Goal: Task Accomplishment & Management: Manage account settings

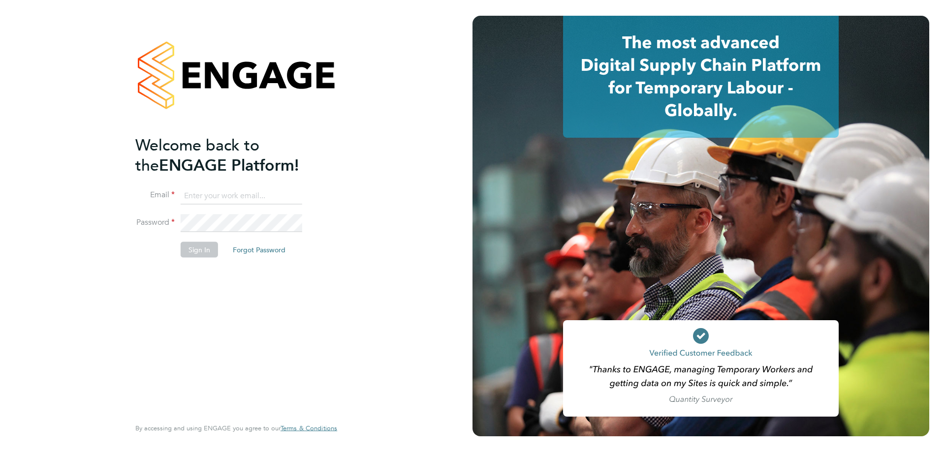
type input "l.moody@ionic.jobs"
click at [197, 249] on button "Sign In" at bounding box center [199, 250] width 37 height 16
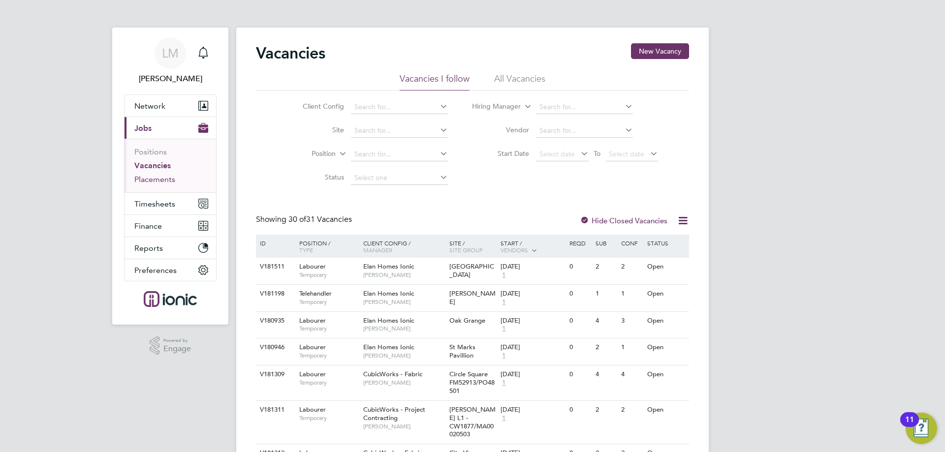
click at [154, 176] on link "Placements" at bounding box center [154, 179] width 41 height 9
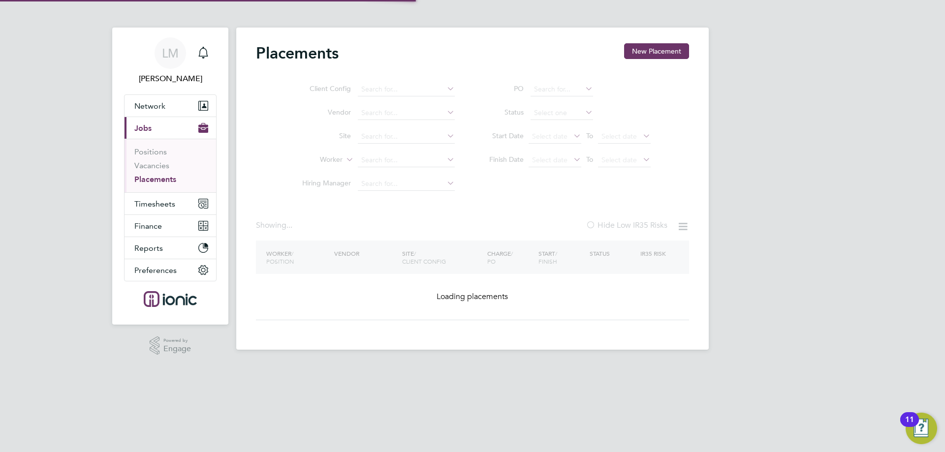
click at [154, 176] on link "Placements" at bounding box center [155, 179] width 42 height 9
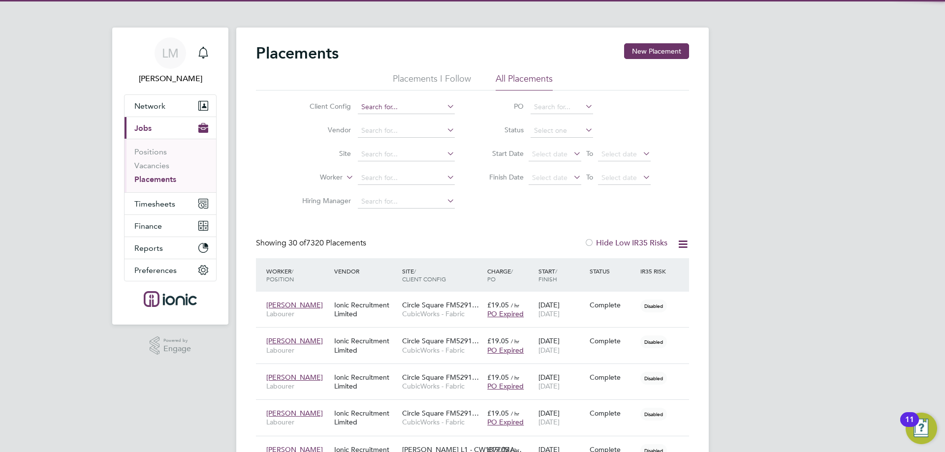
drag, startPoint x: 405, startPoint y: 93, endPoint x: 405, endPoint y: 103, distance: 10.9
click at [405, 93] on div "Client Config Vendor Site Worker Hiring Manager PO Status Start Date Select dat…" at bounding box center [472, 152] width 433 height 123
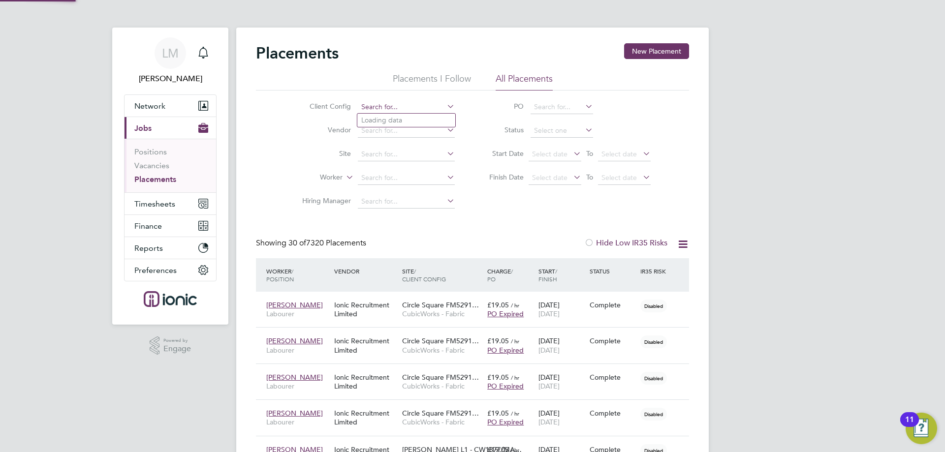
click at [406, 104] on input at bounding box center [406, 107] width 97 height 14
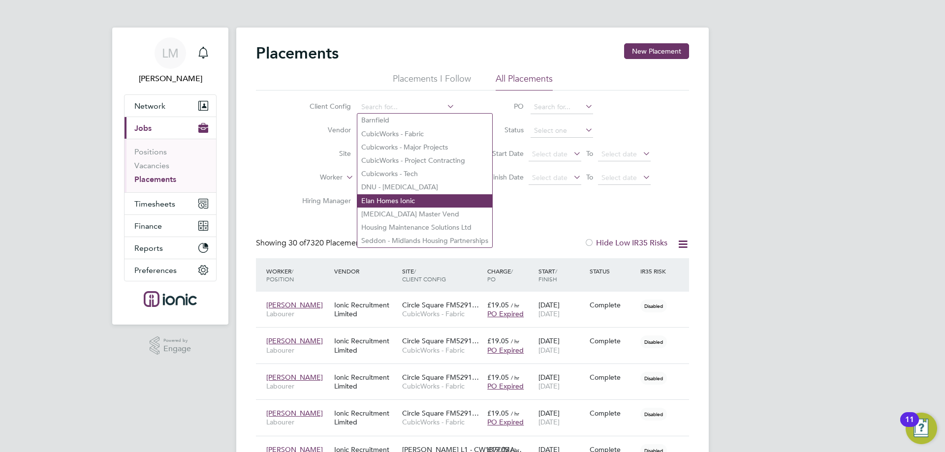
click at [400, 194] on li "Elan Homes Ionic" at bounding box center [424, 200] width 135 height 13
type input "Elan Homes Ionic"
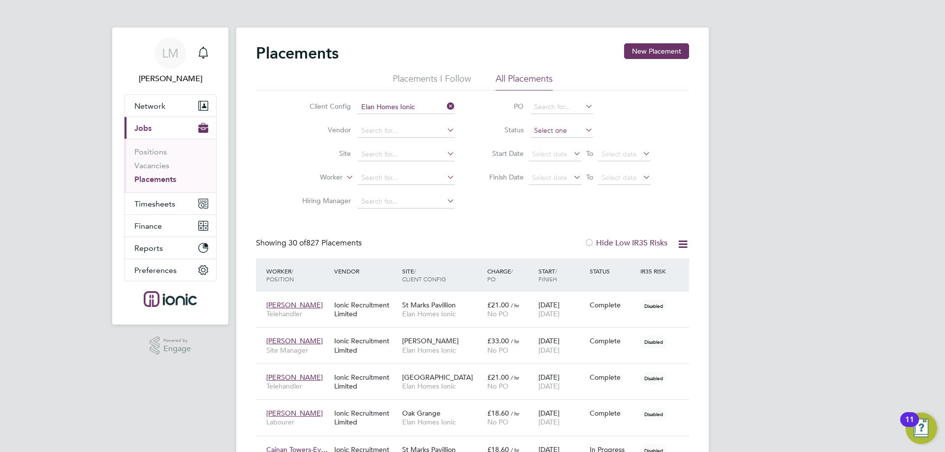
click at [556, 125] on input at bounding box center [561, 131] width 62 height 14
click at [559, 142] on li "Active" at bounding box center [561, 144] width 63 height 13
type input "Active"
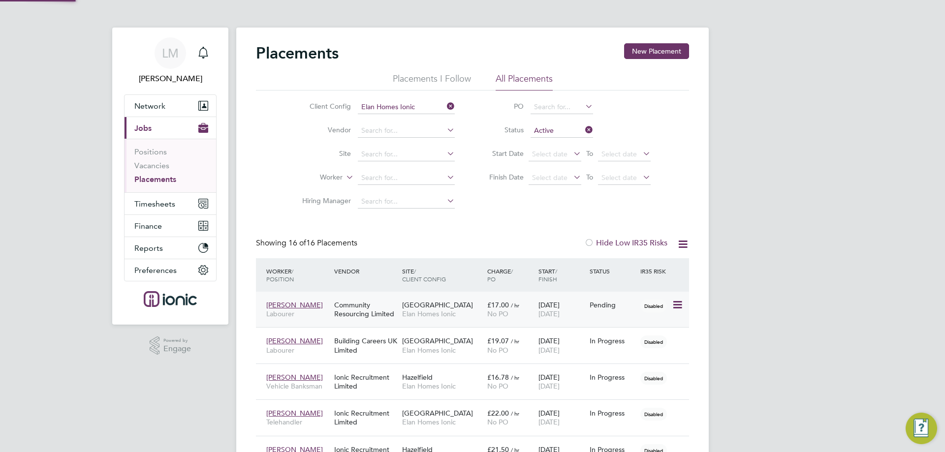
scroll to position [29, 68]
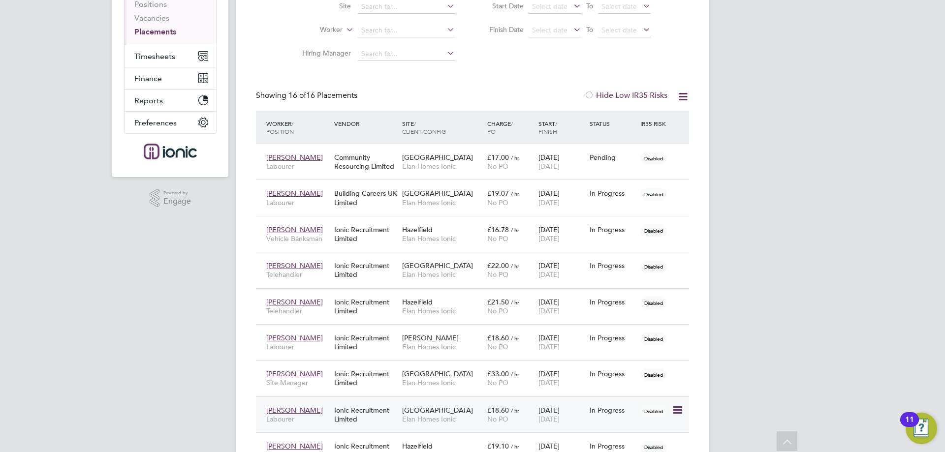
click at [419, 399] on div "[PERSON_NAME] Labourer Ionic Recruitment Limited [GEOGRAPHIC_DATA] Elan Homes I…" at bounding box center [472, 415] width 433 height 36
click at [673, 411] on icon at bounding box center [677, 411] width 10 height 12
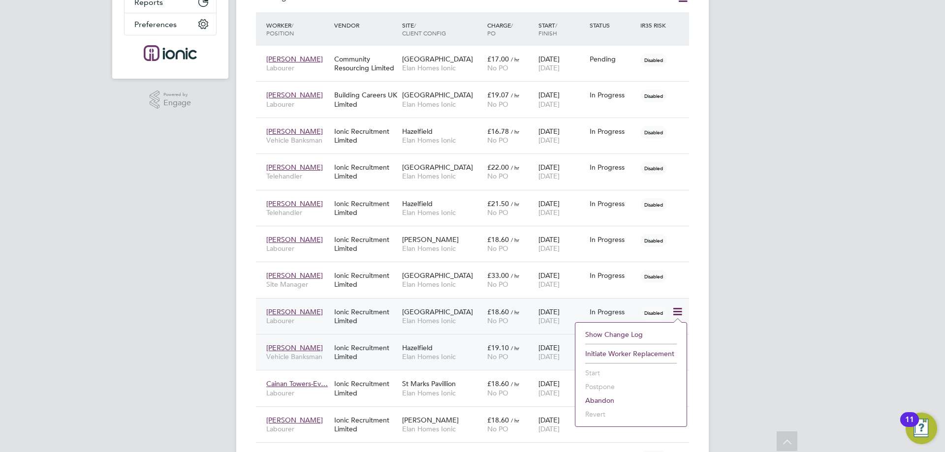
click at [453, 347] on div "Hazelfield Elan Homes Ionic" at bounding box center [442, 353] width 85 height 28
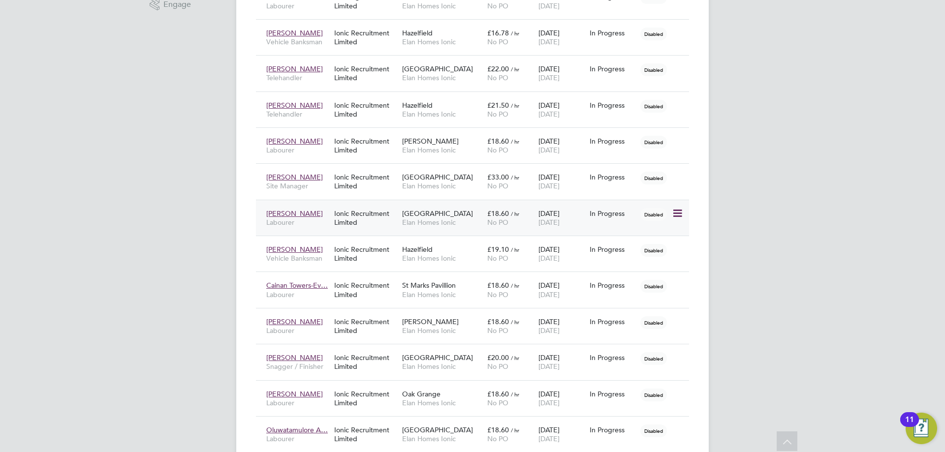
click at [356, 228] on div "Ionic Recruitment Limited" at bounding box center [366, 218] width 68 height 28
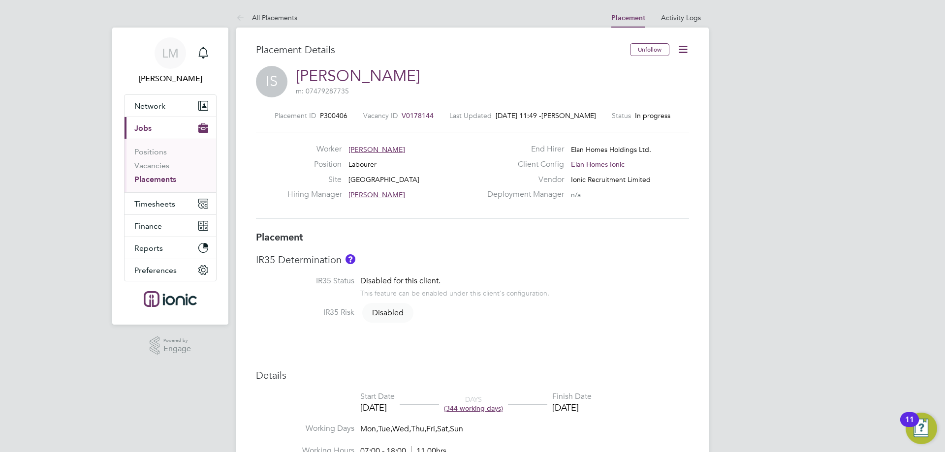
click at [681, 49] on icon at bounding box center [683, 49] width 12 height 12
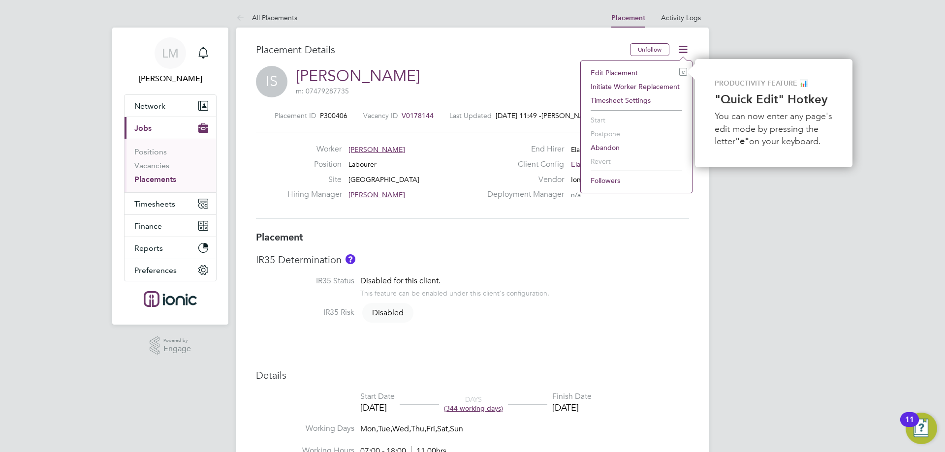
click at [637, 72] on li "Edit Placement e" at bounding box center [636, 73] width 101 height 14
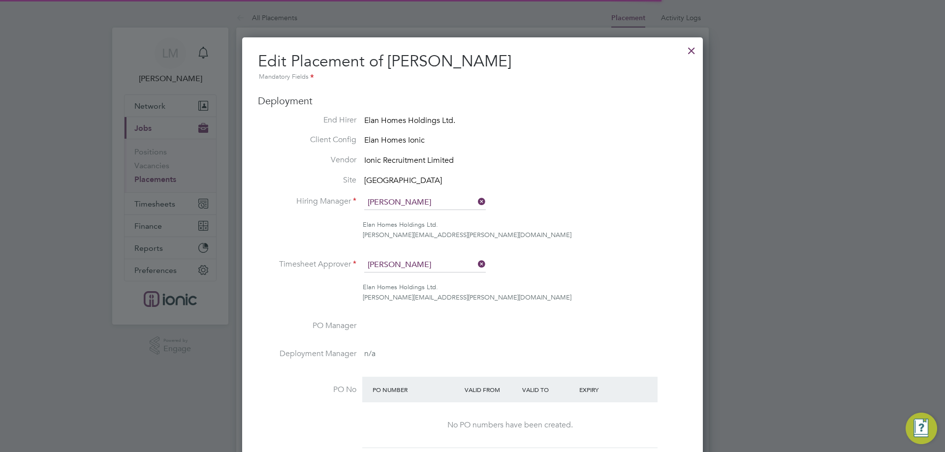
scroll to position [5, 5]
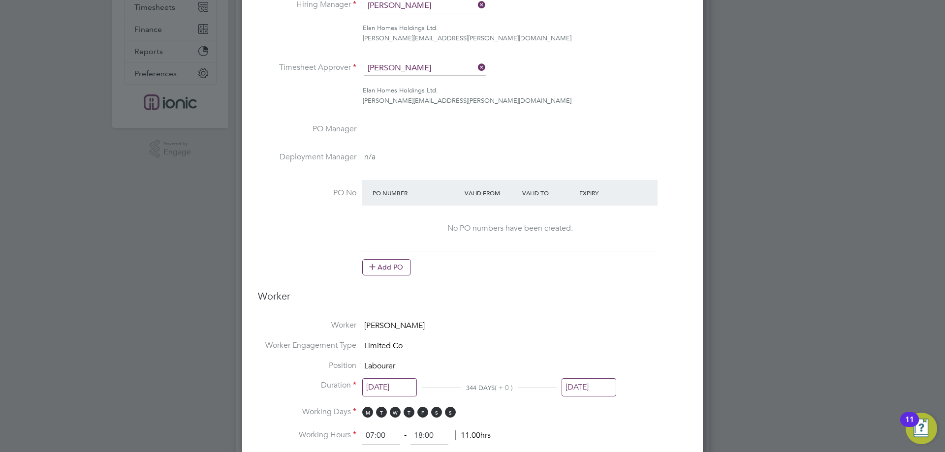
click at [589, 379] on input "[DATE]" at bounding box center [588, 387] width 55 height 18
click at [589, 216] on icon at bounding box center [587, 212] width 9 height 11
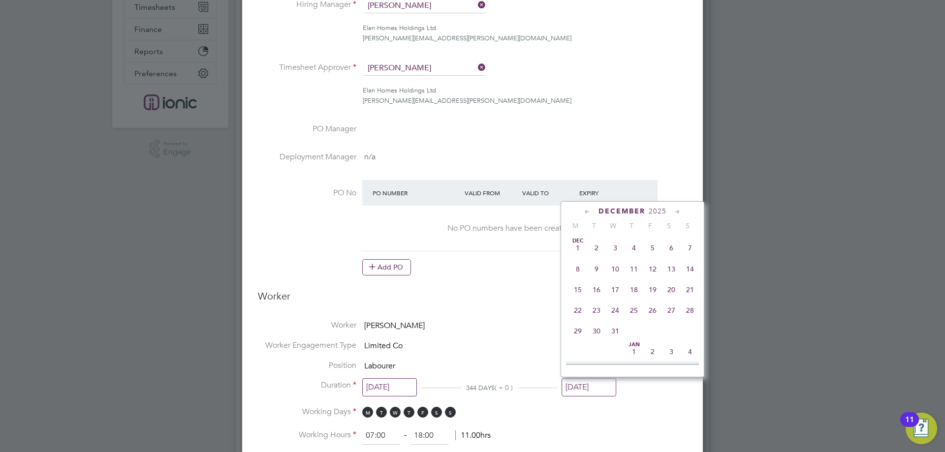
click at [589, 216] on icon at bounding box center [587, 212] width 9 height 11
click at [673, 211] on icon at bounding box center [677, 212] width 9 height 11
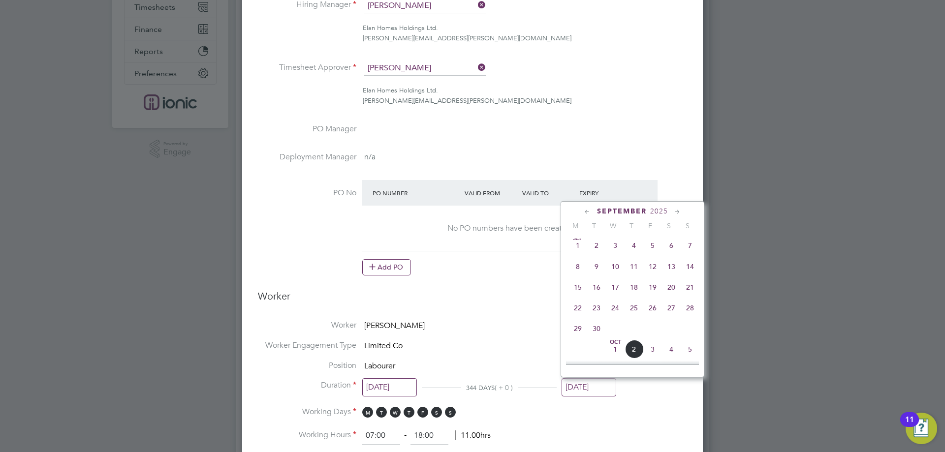
click at [679, 211] on icon at bounding box center [677, 212] width 9 height 11
click at [583, 213] on icon at bounding box center [587, 212] width 9 height 11
click at [657, 247] on span "3" at bounding box center [652, 243] width 19 height 19
type input "[DATE]"
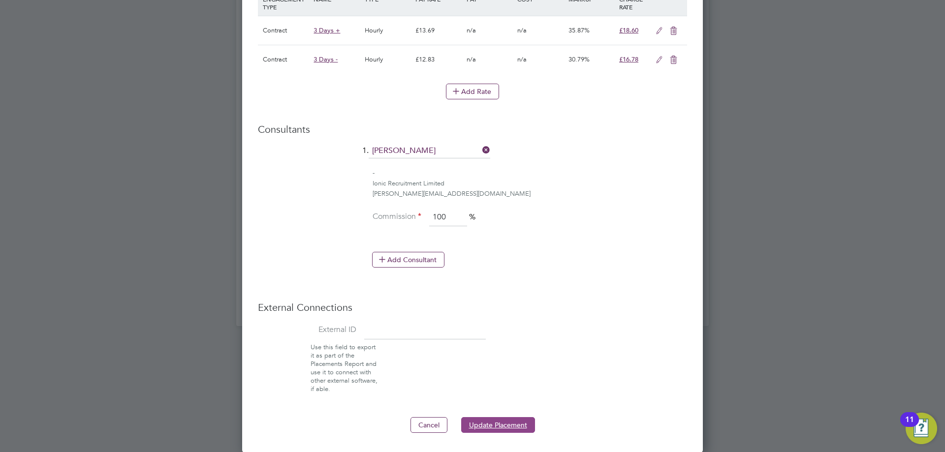
click at [512, 419] on button "Update Placement" at bounding box center [498, 425] width 74 height 16
